Goal: Information Seeking & Learning: Stay updated

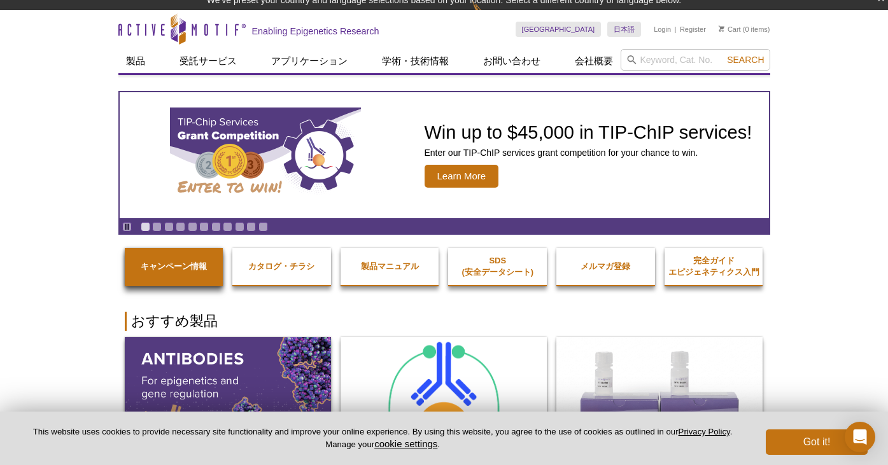
click at [193, 272] on link "キャンペーン情報" at bounding box center [174, 266] width 99 height 37
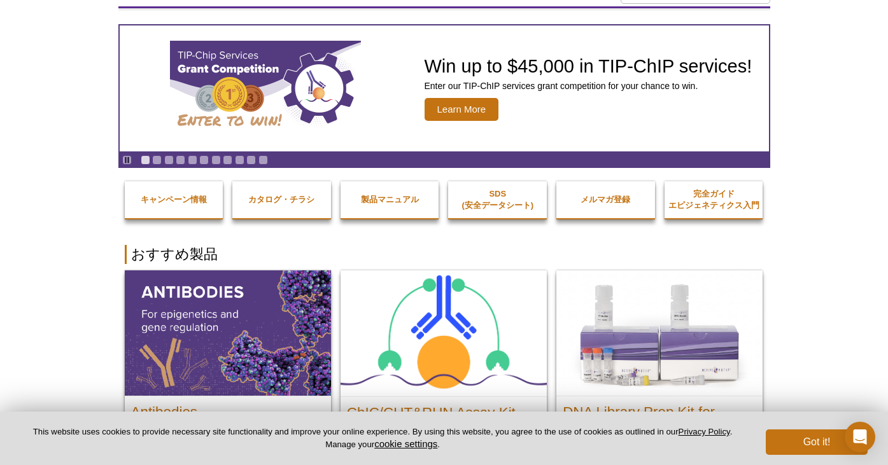
scroll to position [53, 0]
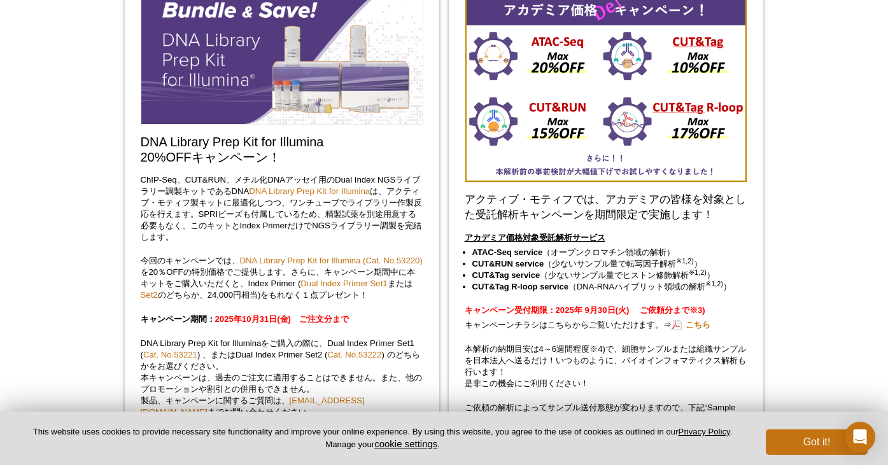
scroll to position [1718, 0]
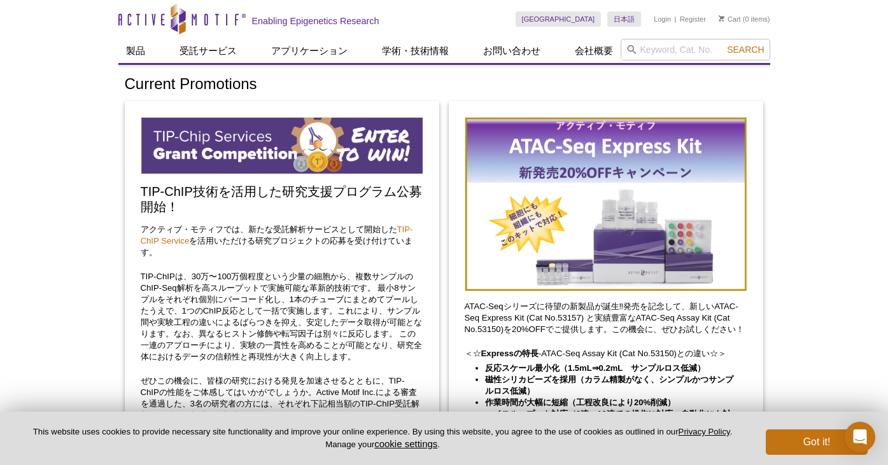
scroll to position [127, 0]
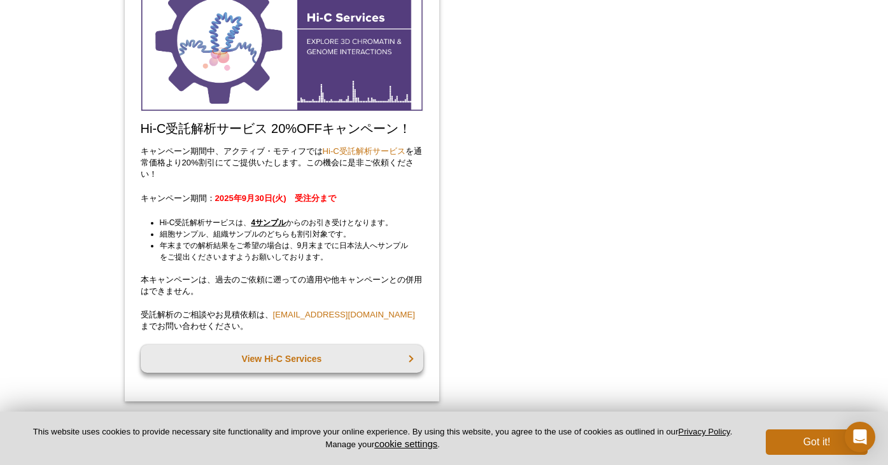
scroll to position [2609, 0]
